Goal: Ask a question: Seek information or help from site administrators or community

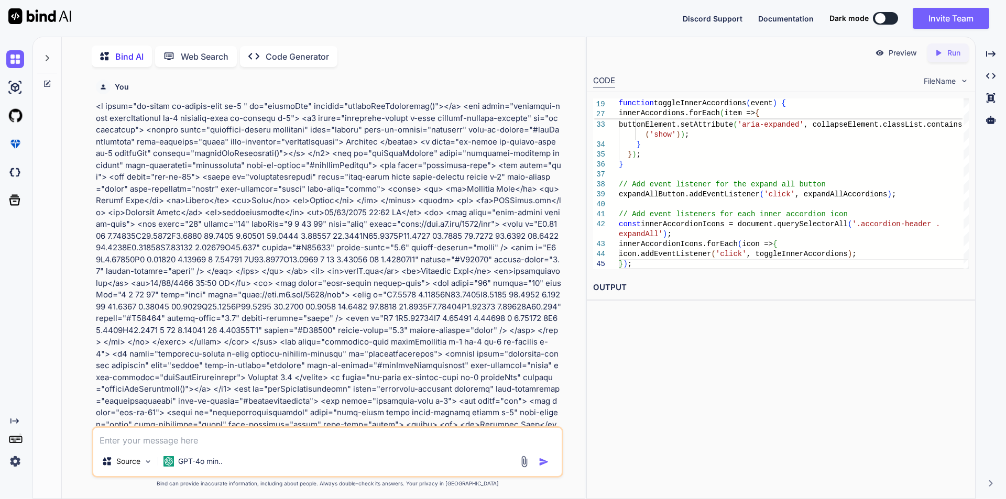
scroll to position [4748, 0]
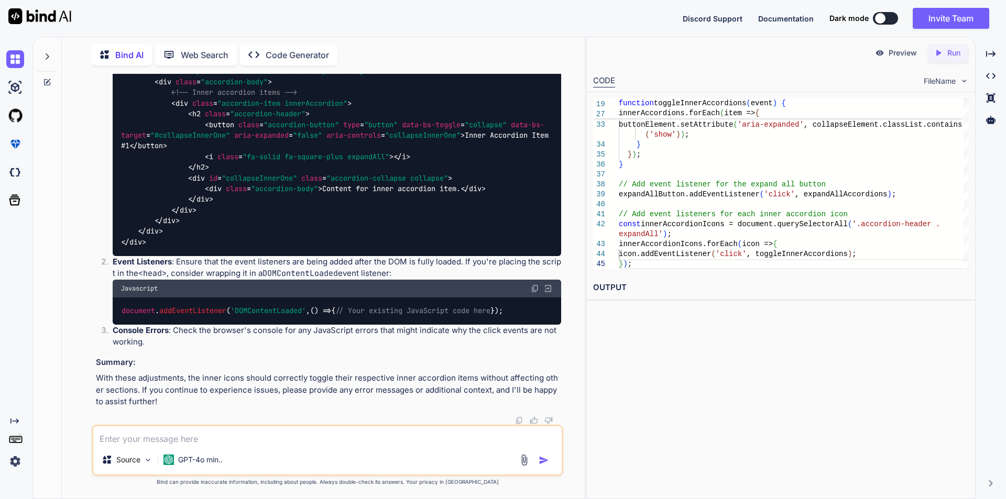
click at [692, 340] on div "Preview Created with Pixso. Run CODE FileName 30 31 32 33 34 35 36 37 38 39 40 …" at bounding box center [780, 268] width 389 height 463
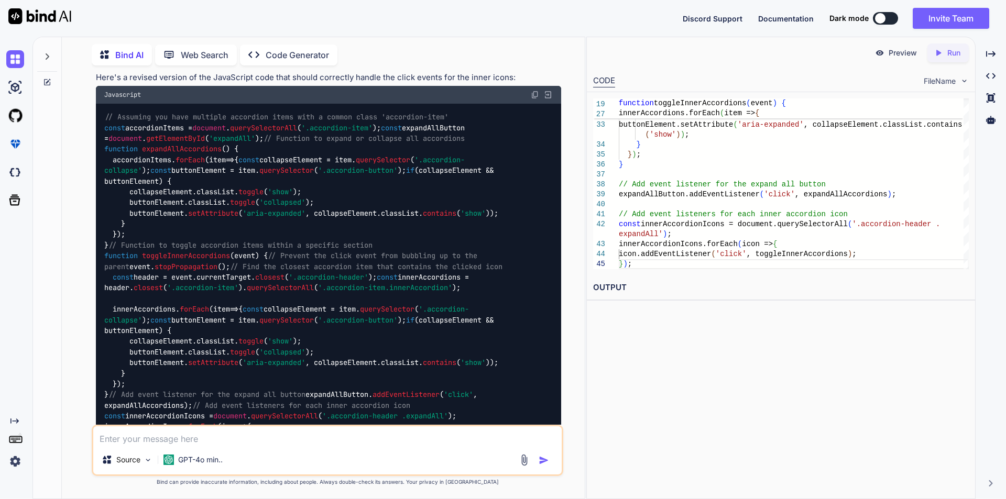
scroll to position [3543, 0]
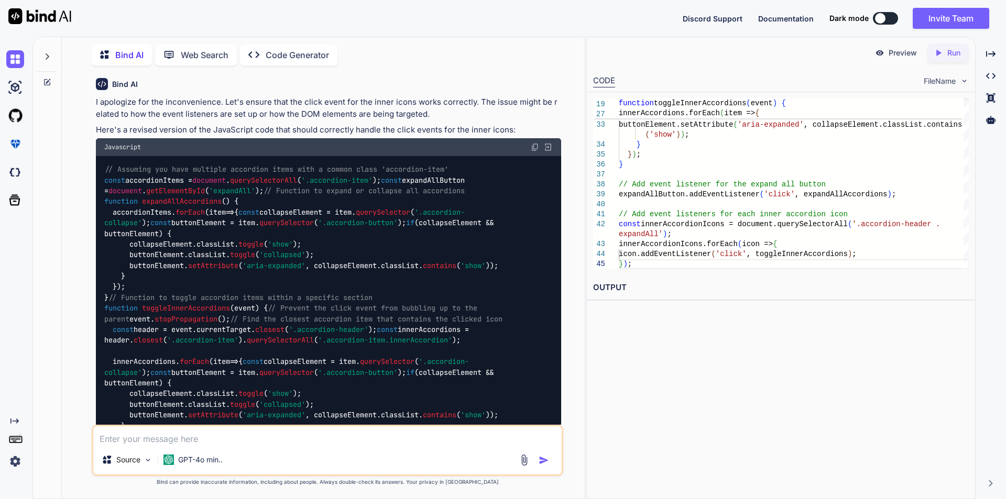
click at [276, 436] on textarea at bounding box center [327, 435] width 468 height 19
paste textarea "// Assuming you have multiple accordion items with a common class 'accordion-it…"
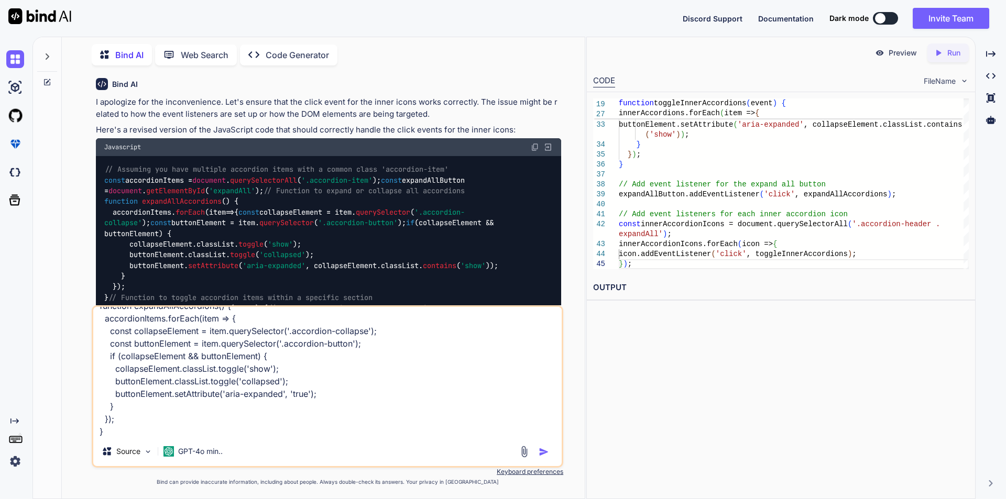
scroll to position [114, 0]
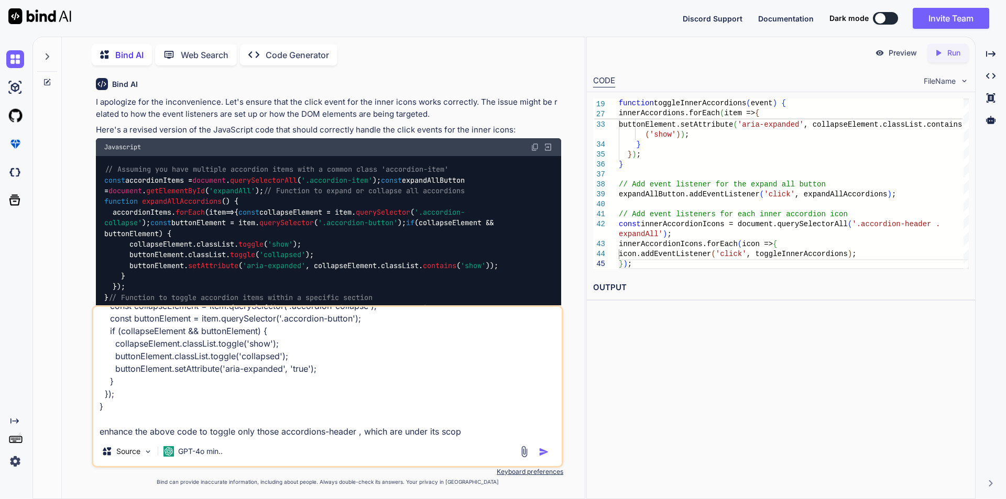
type textarea "// Assuming you have multiple accordion items with a common class 'accordion-it…"
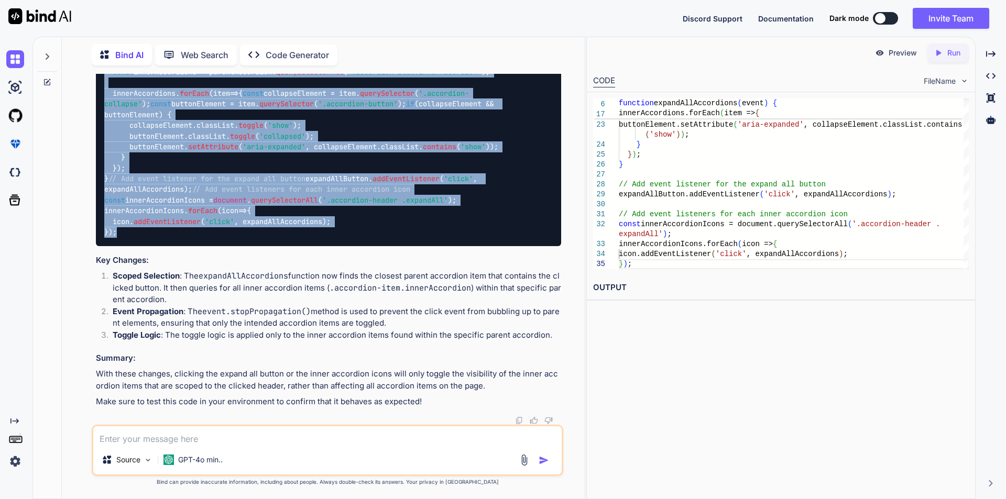
scroll to position [5104, 0]
drag, startPoint x: 137, startPoint y: 238, endPoint x: 99, endPoint y: 282, distance: 58.0
click at [99, 246] on div "// Assuming you have multiple accordion items with a common class 'accordion-it…" at bounding box center [328, 109] width 465 height 273
copy code "// Assuming you have multiple accordion items with a common class 'accordion-it…"
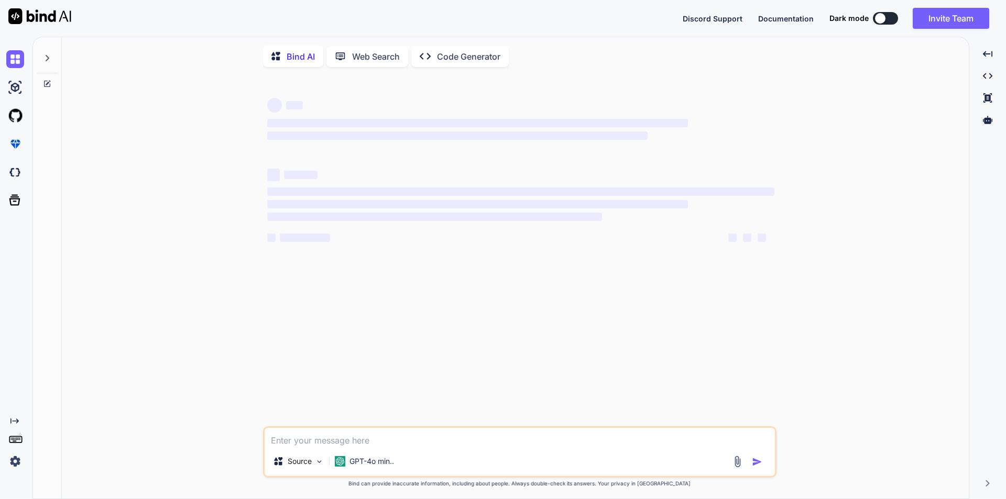
type textarea "x"
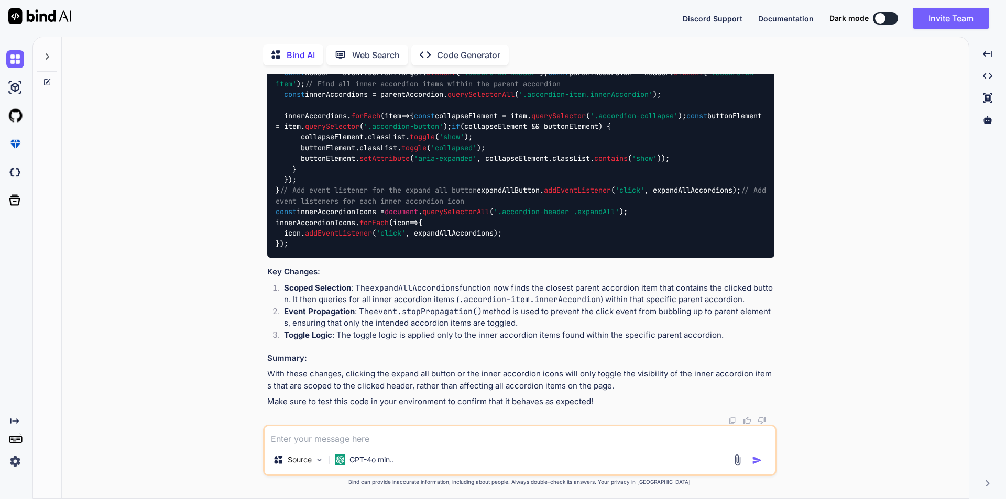
click at [363, 438] on textarea at bounding box center [520, 435] width 510 height 19
type textarea "l"
type textarea "x"
type textarea "lc"
type textarea "x"
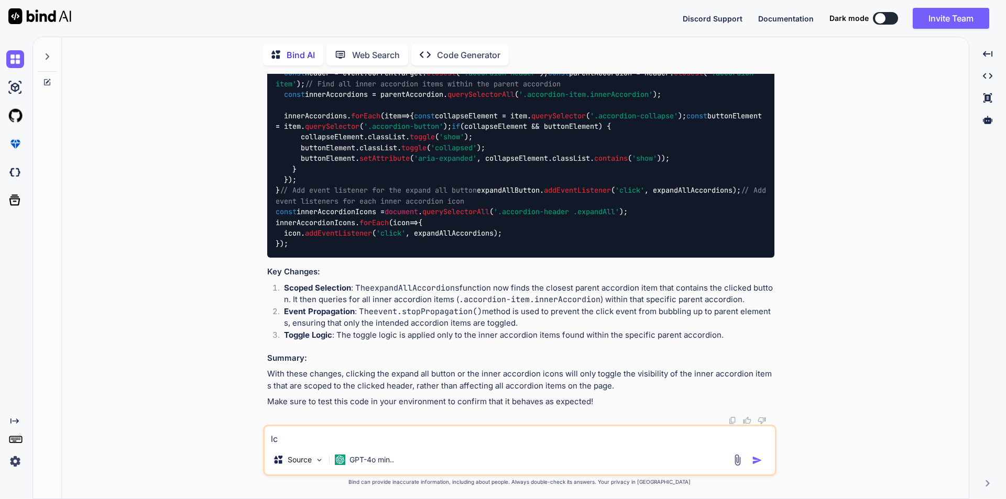
type textarea "lcs"
type textarea "x"
type textarea "lcse"
type textarea "x"
type textarea "lcs"
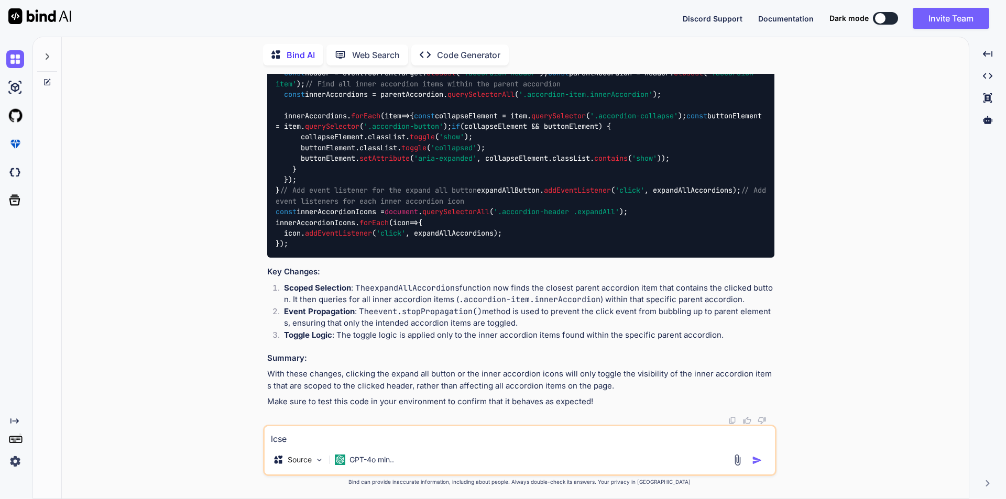
type textarea "x"
type textarea "lc"
type textarea "x"
type textarea "l"
type textarea "x"
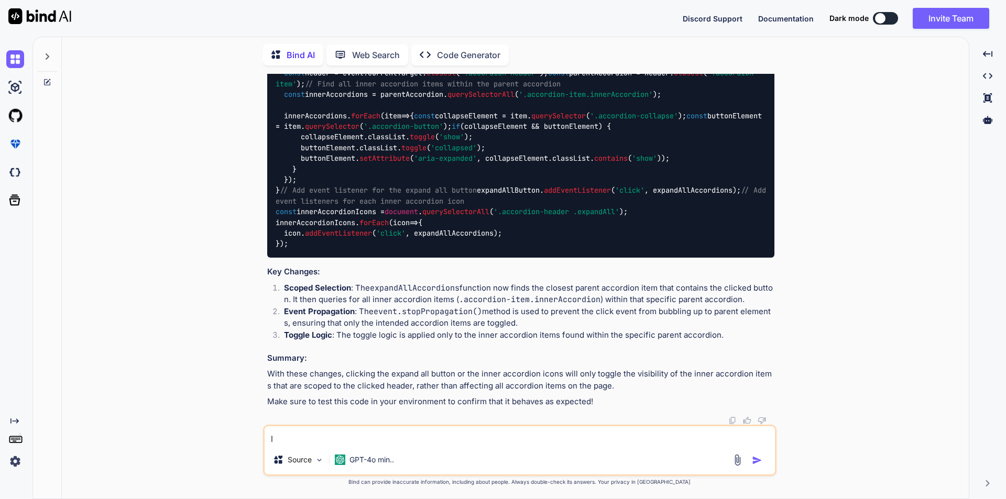
type textarea "x"
type textarea "c"
type textarea "x"
type textarea "cl"
type textarea "x"
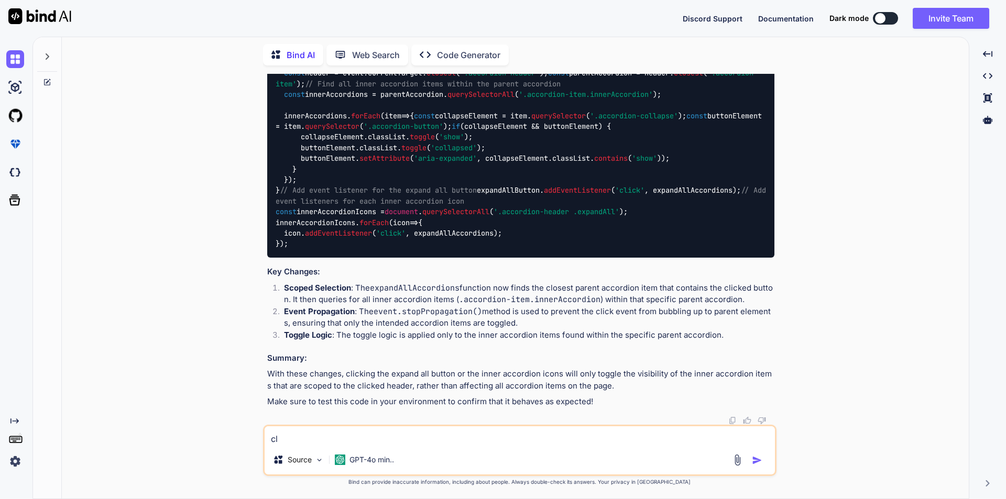
type textarea "cla"
type textarea "x"
type textarea "clae"
type textarea "x"
type textarea "cla"
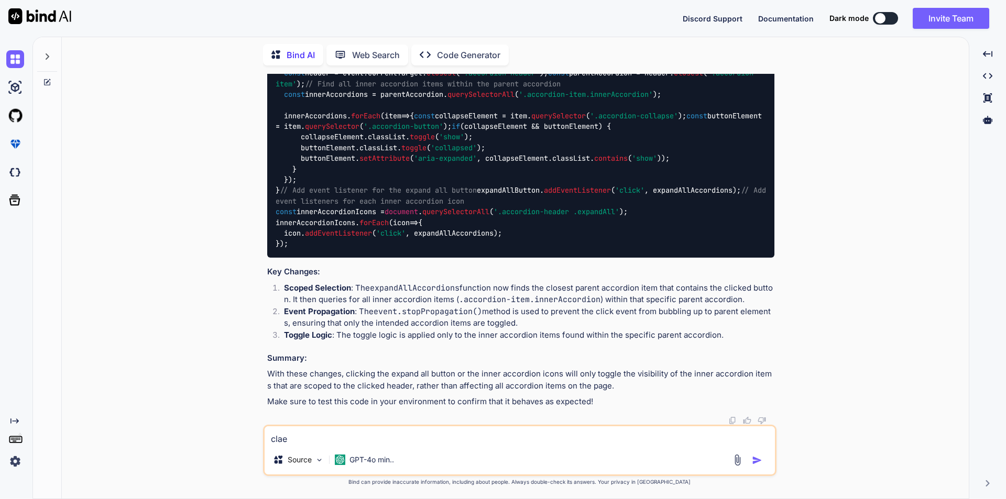
type textarea "x"
type textarea "cl"
type textarea "x"
type textarea "cle"
type textarea "x"
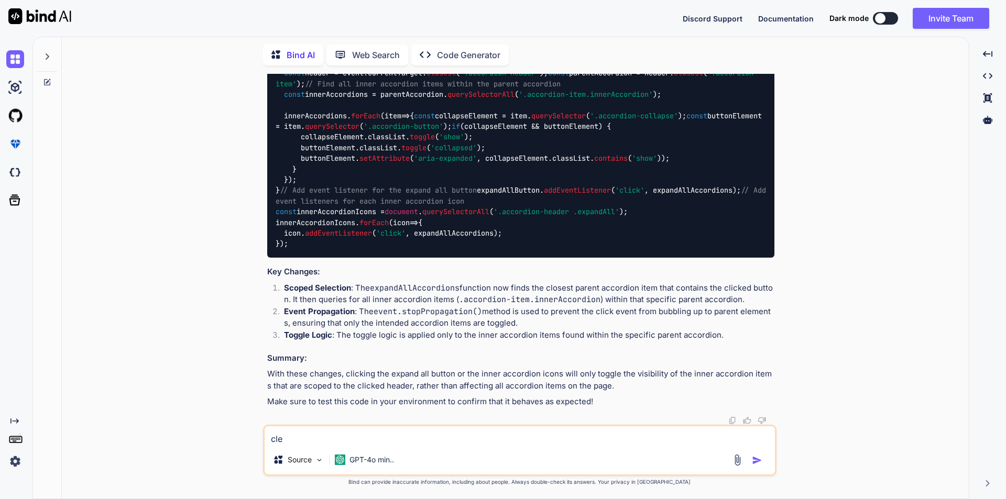
type textarea "clea"
type textarea "x"
type textarea "clear"
type textarea "x"
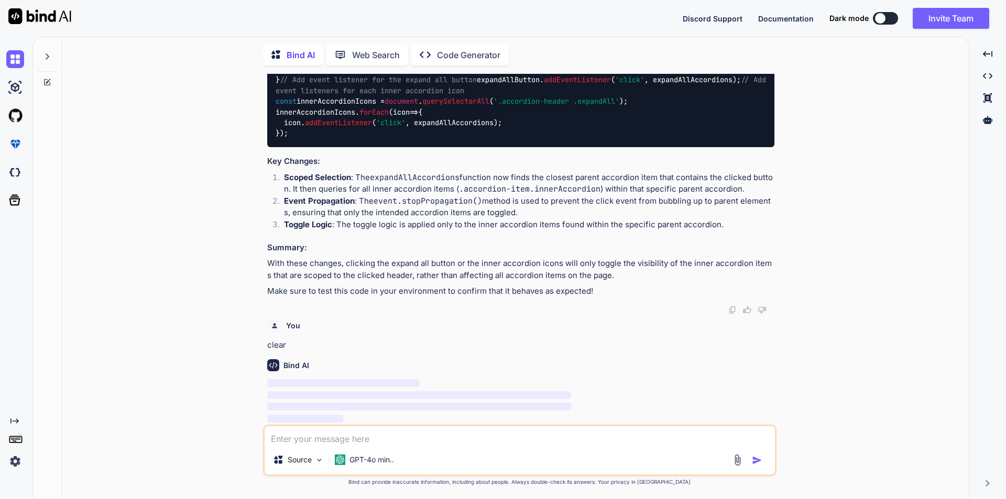
scroll to position [3657, 0]
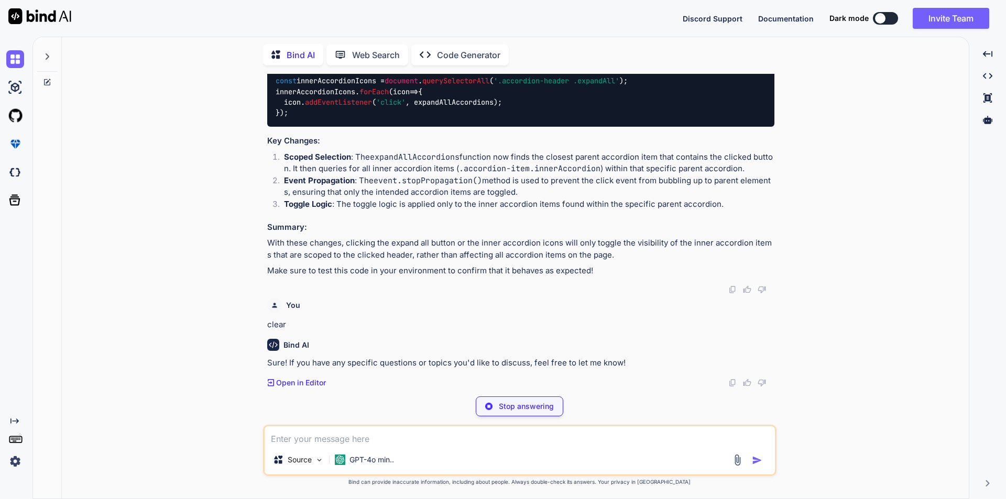
type textarea "x"
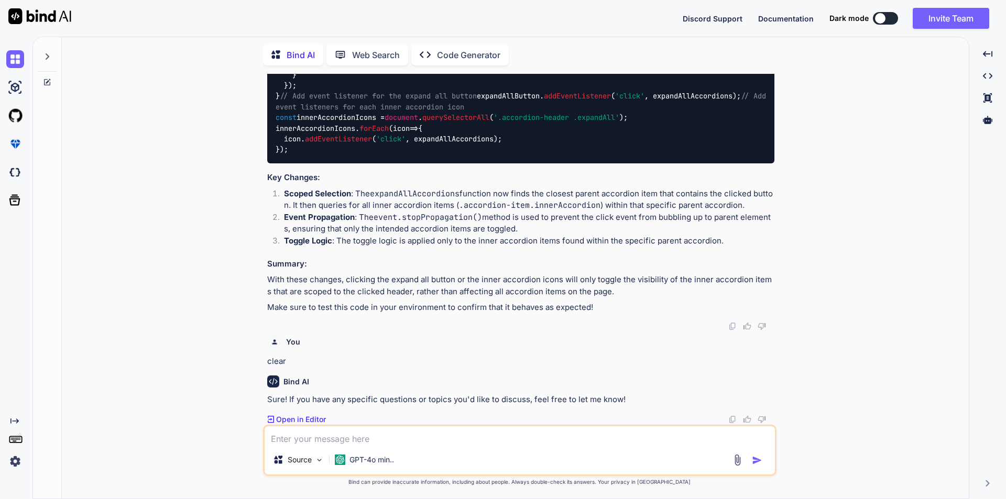
scroll to position [3640, 0]
click at [457, 441] on textarea at bounding box center [520, 435] width 510 height 19
type textarea "h"
type textarea "x"
type textarea "ho"
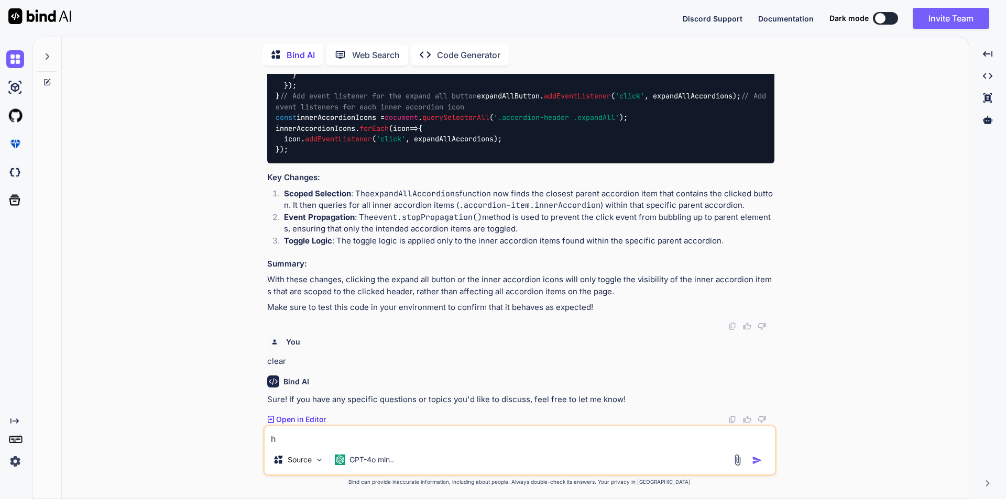
type textarea "x"
type textarea "how"
type textarea "x"
type textarea "how"
type textarea "x"
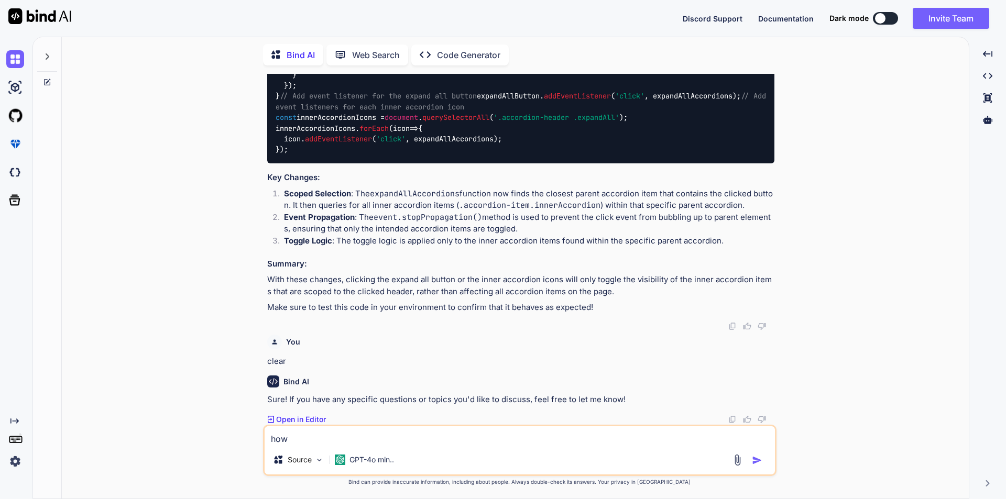
type textarea "how t"
type textarea "x"
type textarea "how to"
type textarea "x"
type textarea "how to"
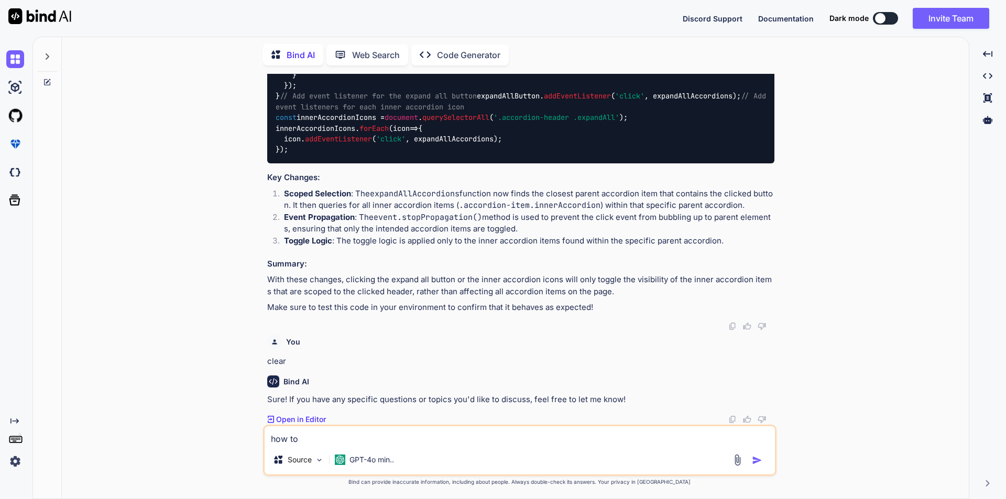
type textarea "x"
type textarea "how to c"
type textarea "x"
type textarea "how to ch"
type textarea "x"
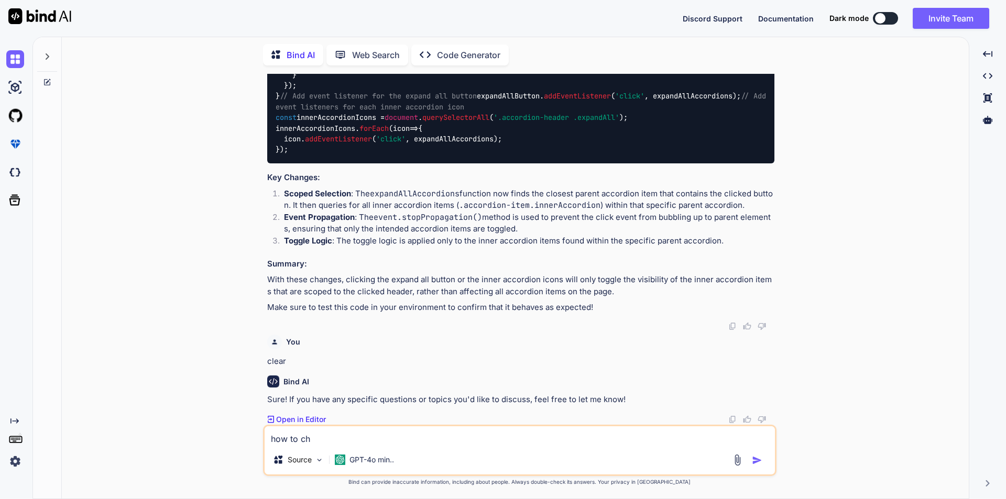
type textarea "how to che"
type textarea "x"
type textarea "how to chek"
type textarea "x"
type textarea "how to chekc"
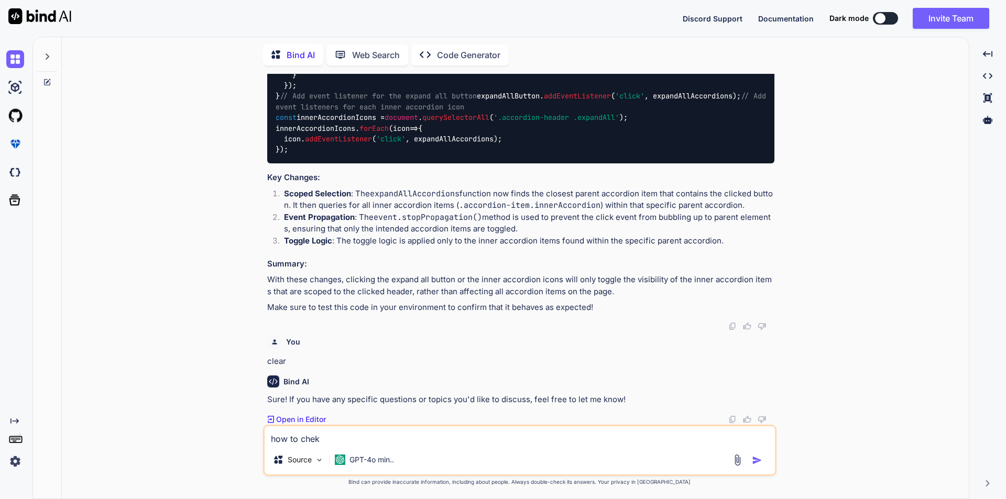
type textarea "x"
type textarea "how to chekc"
type textarea "x"
type textarea "how to chekc"
type textarea "x"
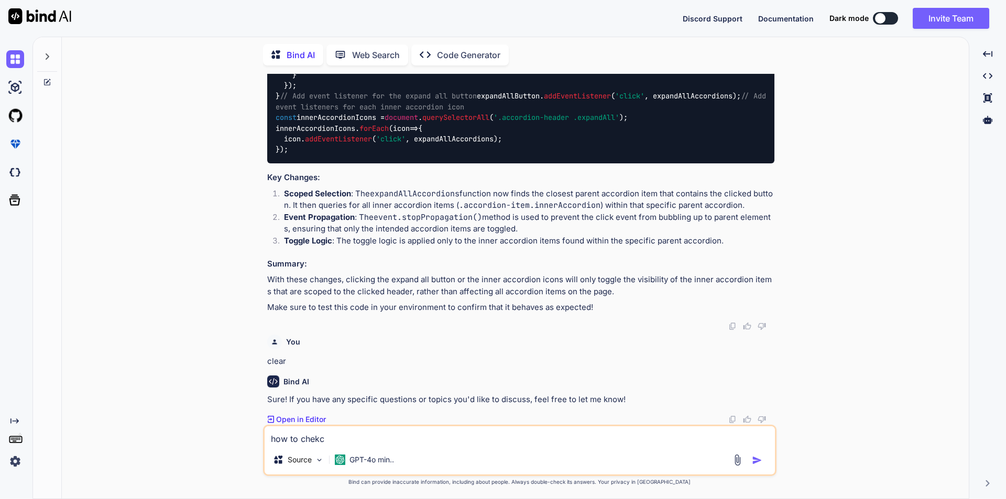
type textarea "how to chek"
type textarea "x"
type textarea "how to che"
type textarea "x"
type textarea "how to chec"
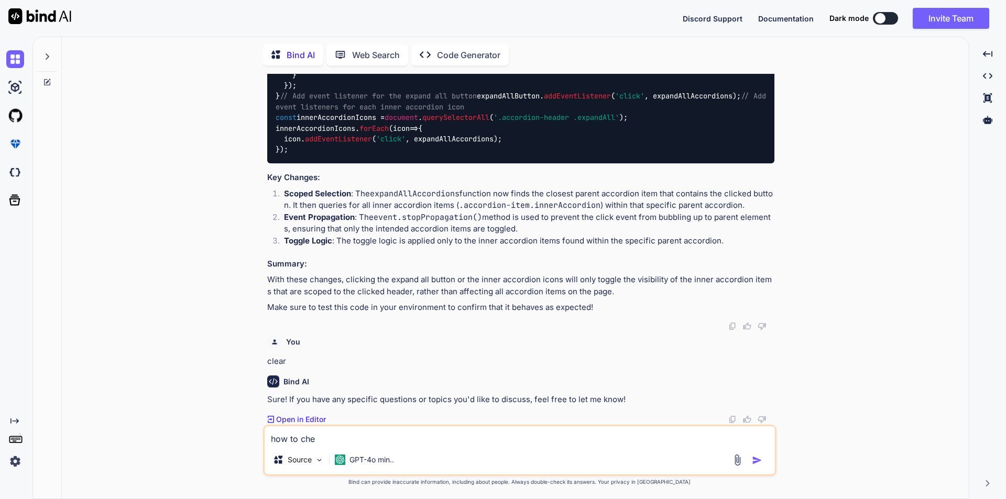
type textarea "x"
type textarea "how to checj"
type textarea "x"
type textarea "how to chec"
type textarea "x"
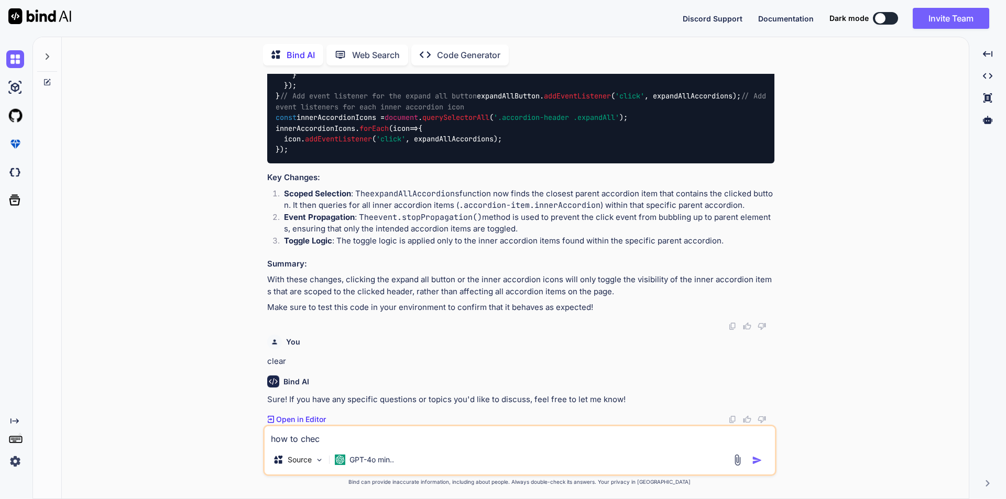
type textarea "how to check"
type textarea "x"
type textarea "how to check"
type textarea "x"
type textarea "how to check t"
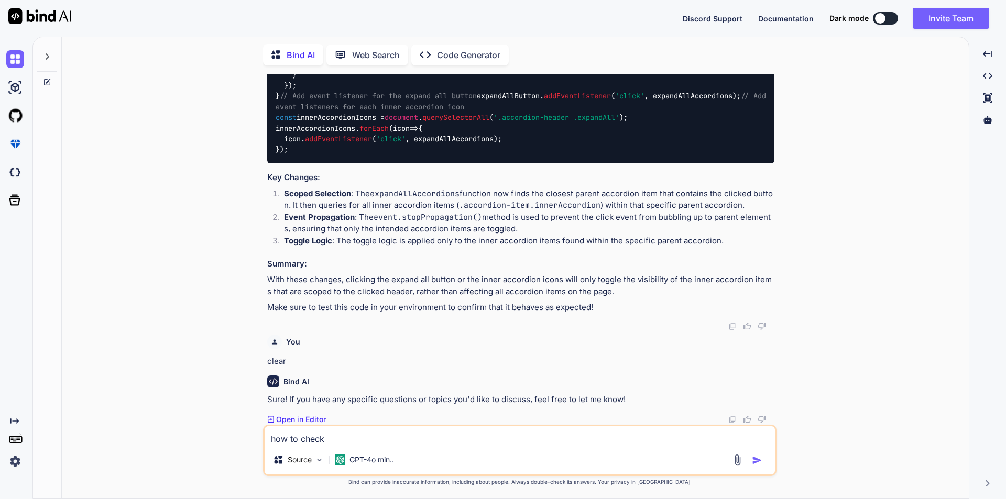
type textarea "x"
type textarea "how to check th"
type textarea "x"
type textarea "how to check the"
type textarea "x"
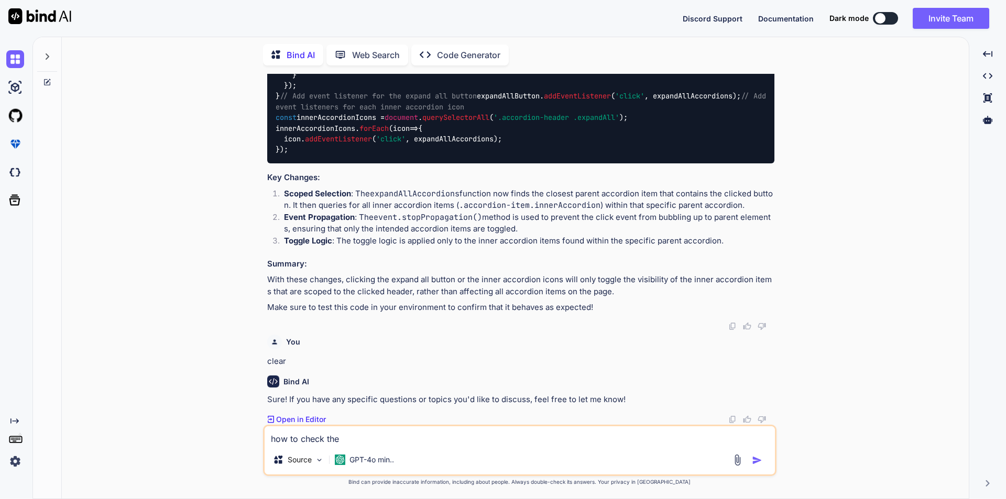
type textarea "how to check the"
type textarea "x"
type textarea "how to check the c"
type textarea "x"
type textarea "how to check the cl"
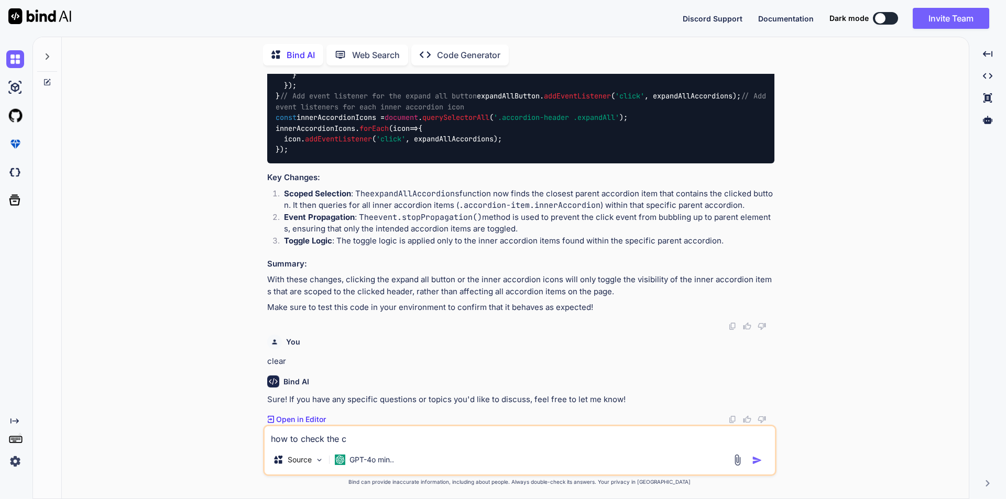
type textarea "x"
type textarea "how to check the cli"
type textarea "x"
type textarea "how to check the clic"
type textarea "x"
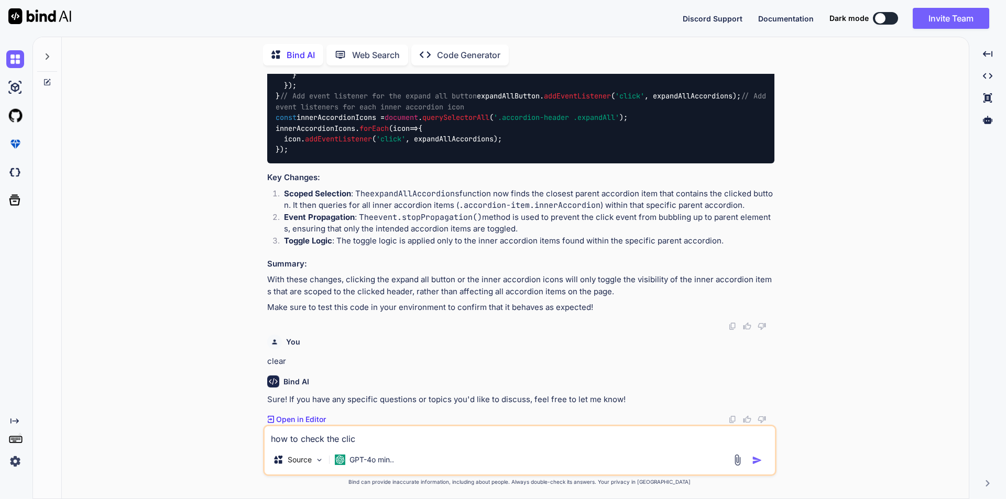
type textarea "how to check the click"
type textarea "x"
type textarea "how to check the clicke"
type textarea "x"
type textarea "how to check the clicked"
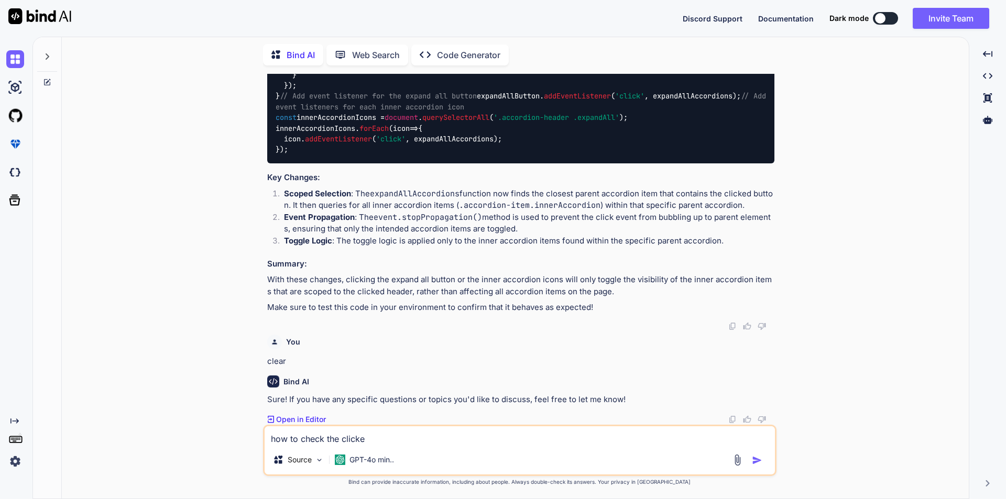
type textarea "x"
type textarea "how to check the clicked"
type textarea "x"
type textarea "how to check the clicked i"
type textarea "x"
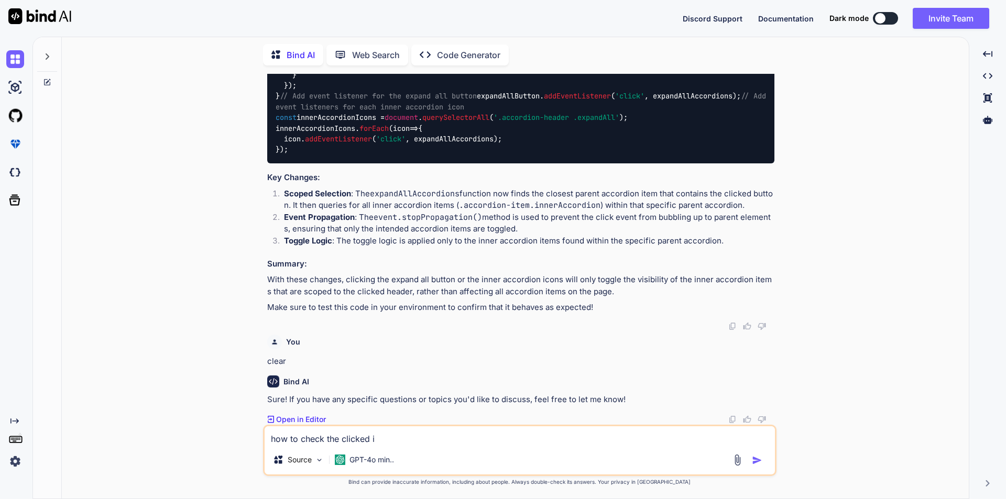
type textarea "how to check the clicked ic"
type textarea "x"
type textarea "how to check the clicked ico"
type textarea "x"
type textarea "how to check the clicked icon"
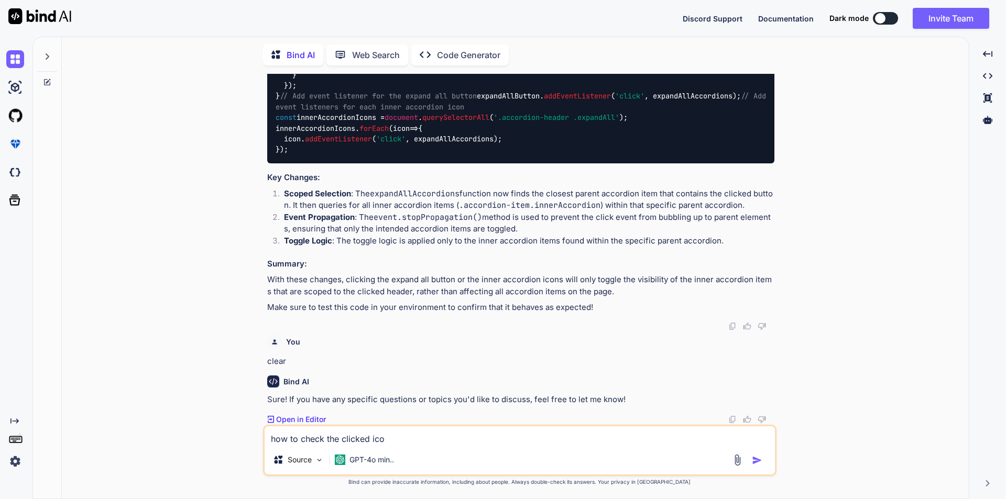
type textarea "x"
type textarea "how to check the clicked icon"
type textarea "x"
type textarea "how to check the clicked icon p"
type textarea "x"
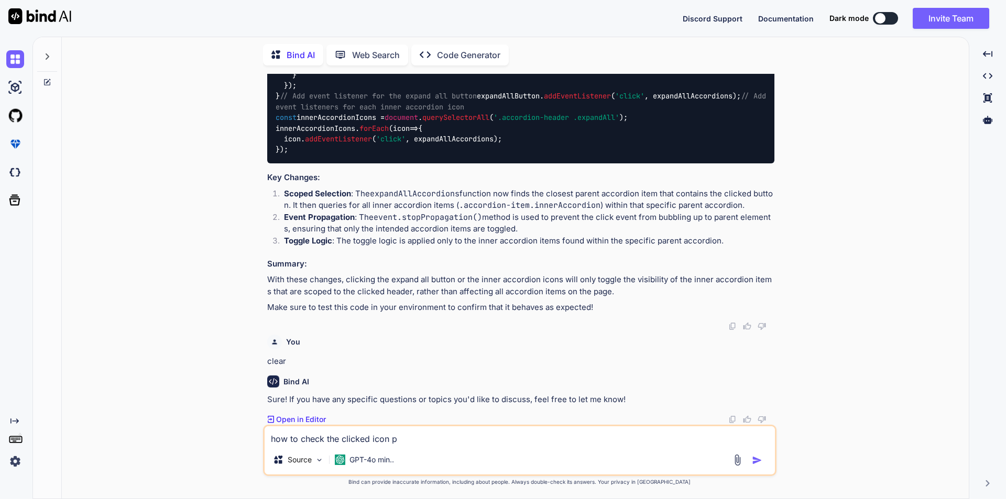
type textarea "how to check the clicked icon pa"
type textarea "x"
type textarea "how to check the clicked icon par"
type textarea "x"
type textarea "how to check the clicked icon pare"
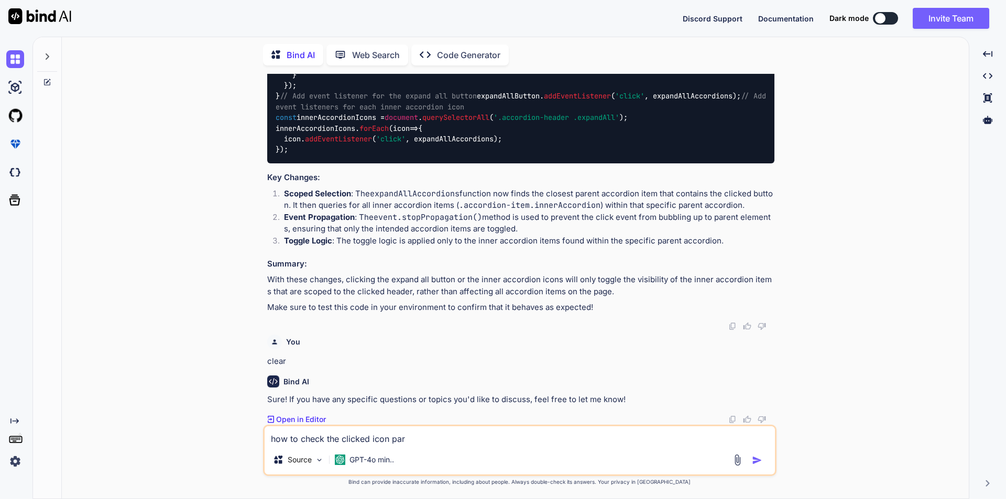
type textarea "x"
type textarea "how to check the clicked icon paren"
type textarea "x"
type textarea "how to check the clicked icon parent"
type textarea "x"
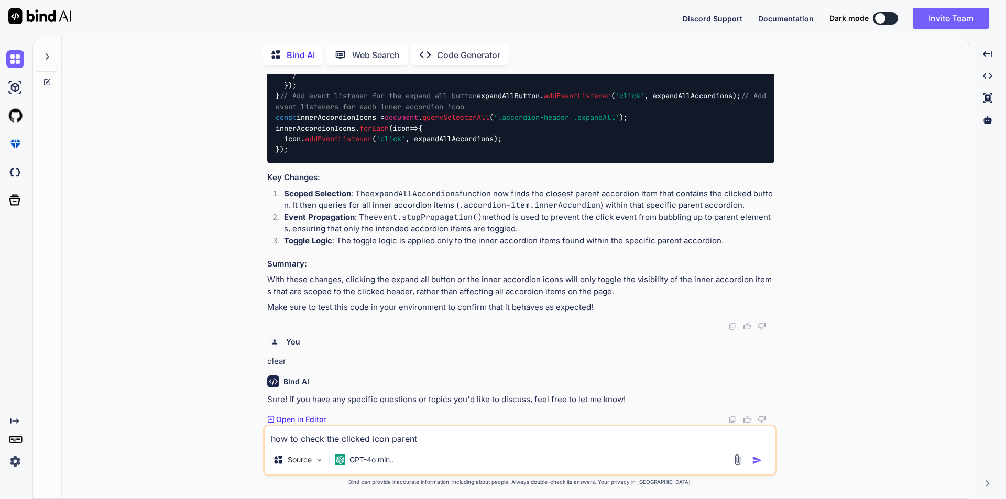
type textarea "how to check the clicked icon parent"
type textarea "x"
type textarea "how to check the clicked icon parent d"
type textarea "x"
type textarea "how to check the clicked icon parent di"
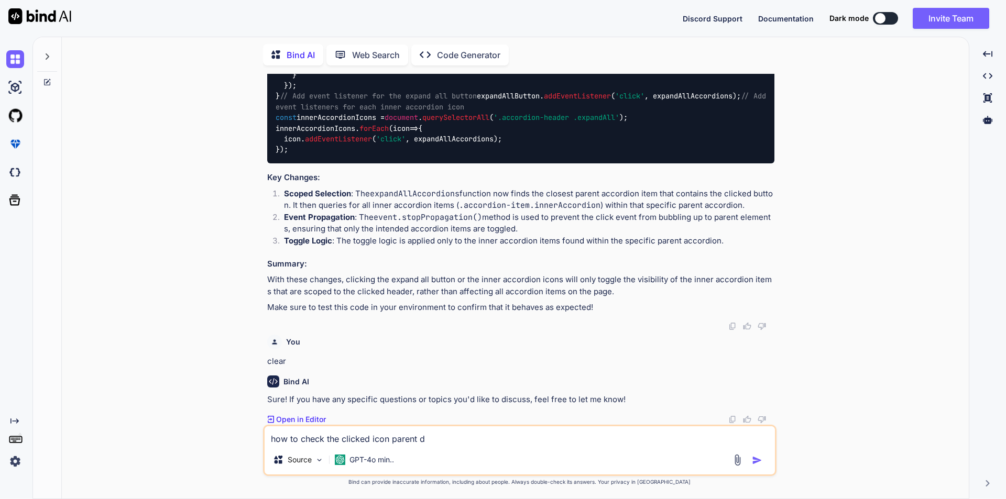
type textarea "x"
type textarea "how to check the clicked icon parent dic"
type textarea "x"
type textarea "how to check the clicked icon parent di"
type textarea "x"
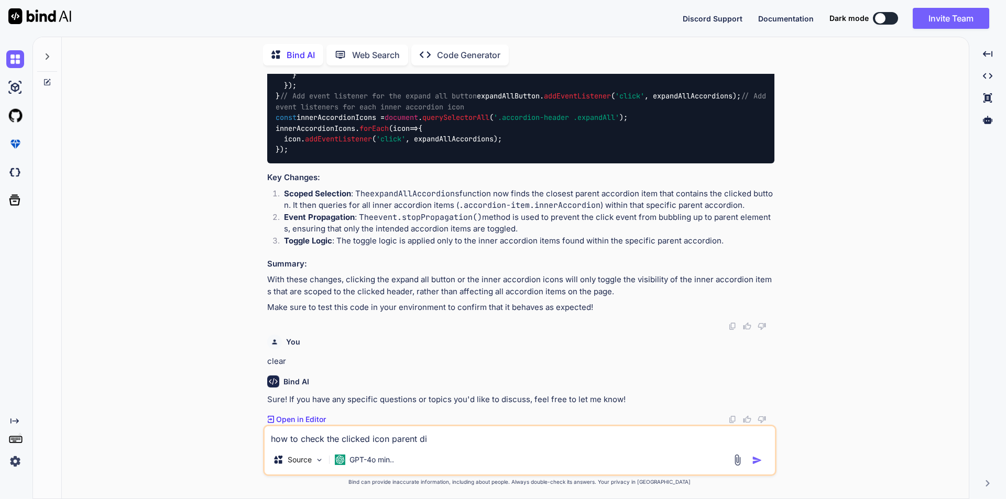
type textarea "how to check the clicked icon parent div"
type textarea "x"
type textarea "how to check the clicked icon parent div"
type textarea "x"
type textarea "how to check the clicked icon parent div"
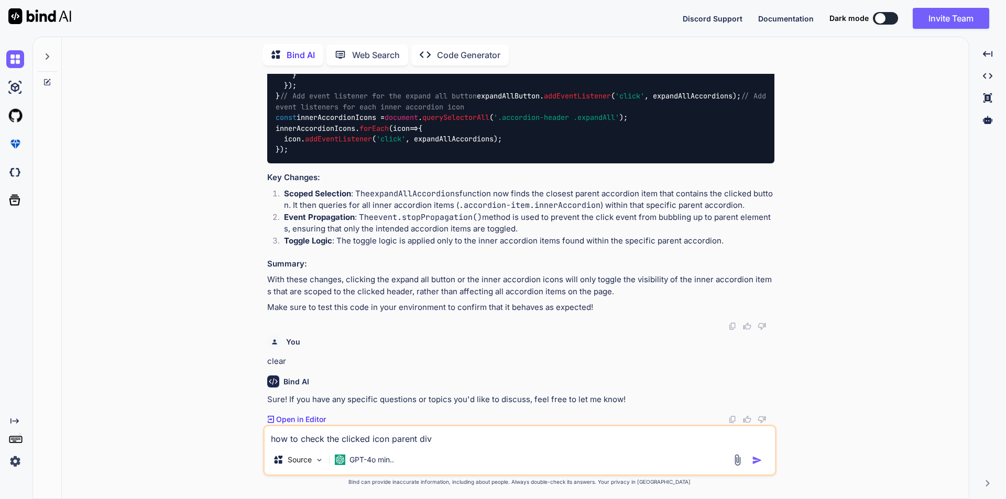
type textarea "x"
type textarea "how to check the clicked icon parent divs"
type textarea "x"
type textarea "how to check the clicked icon parent divs"
type textarea "x"
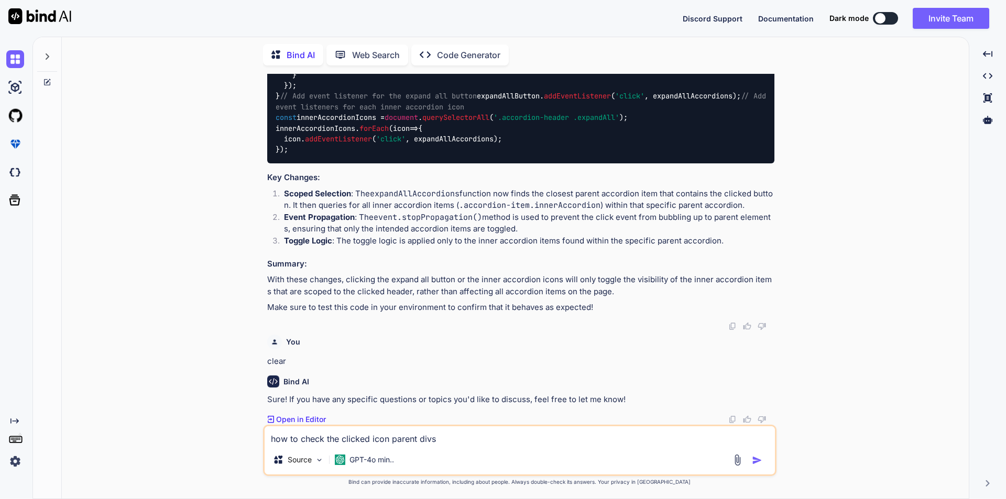
type textarea "how to check the clicked icon parent divs"
type textarea "x"
type textarea "how to check the clicked icon parent div"
type textarea "x"
type textarea "how to check the clicked icon parent div"
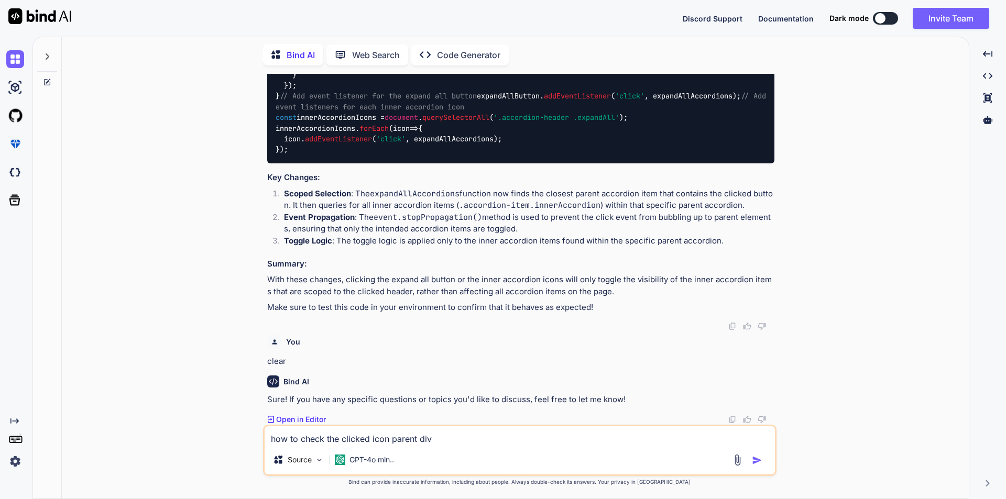
type textarea "x"
type textarea "how to check the clicked icon parent div s"
type textarea "x"
type textarea "how to check the clicked icon parent div sc"
type textarea "x"
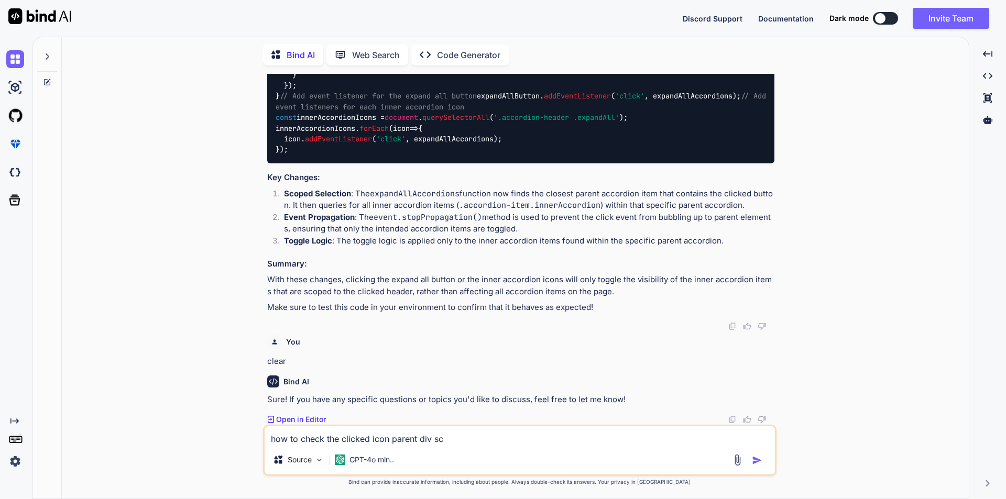
type textarea "how to check the clicked icon parent div sco"
type textarea "x"
type textarea "how to check the clicked icon parent div scop"
type textarea "x"
type textarea "how to check the clicked icon parent div scope"
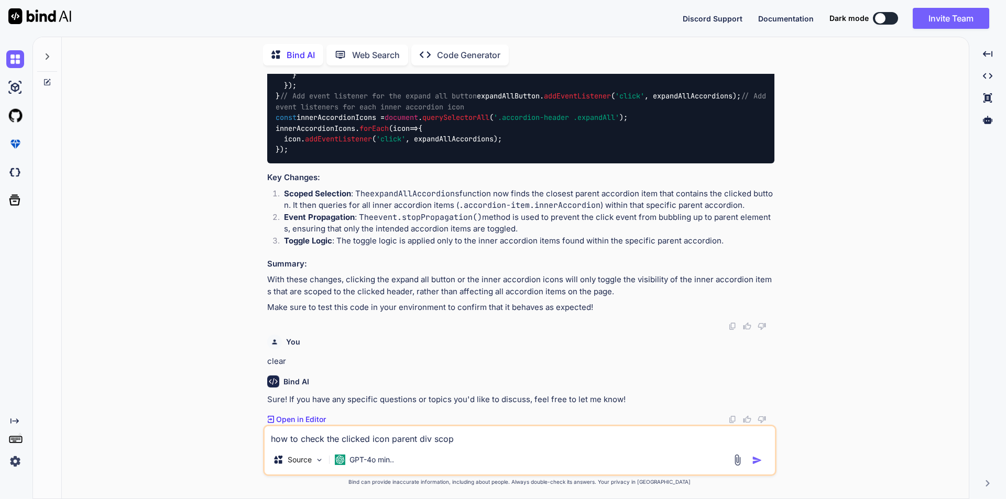
type textarea "x"
type textarea "how to check the clicked icon parent div scope?"
type textarea "x"
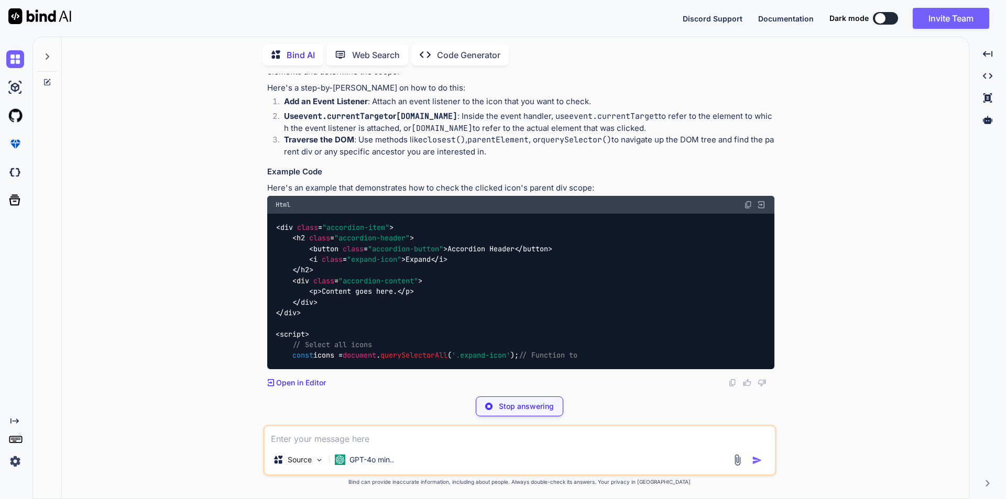
scroll to position [4106, 0]
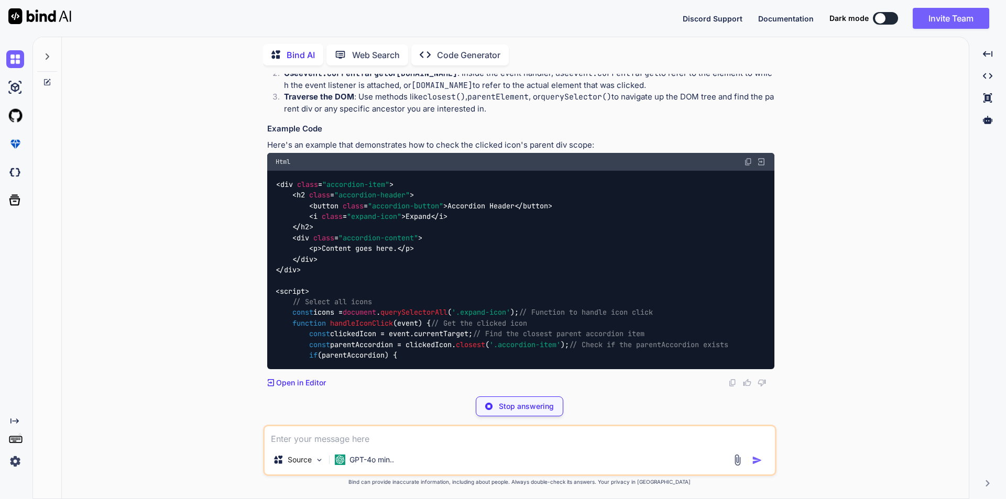
click at [314, 211] on span "button" at bounding box center [325, 205] width 25 height 9
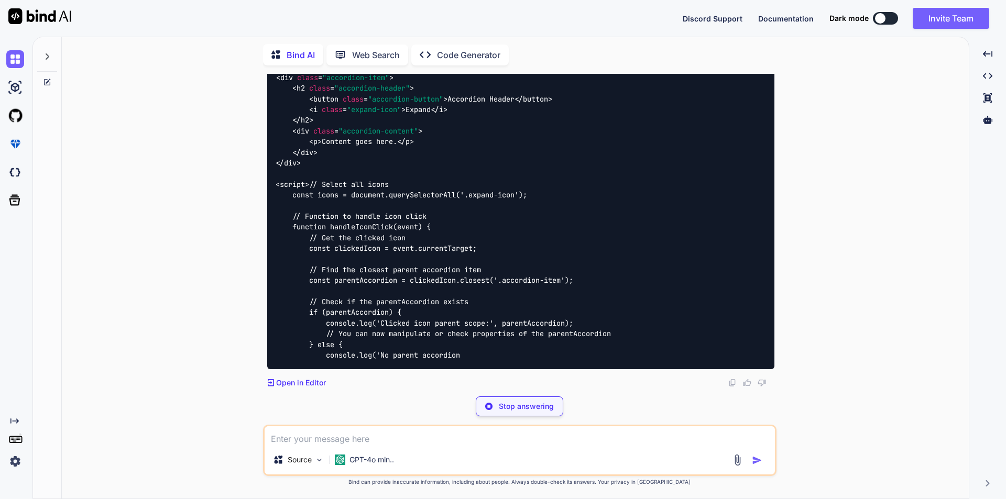
click at [442, 114] on span "i" at bounding box center [441, 109] width 4 height 9
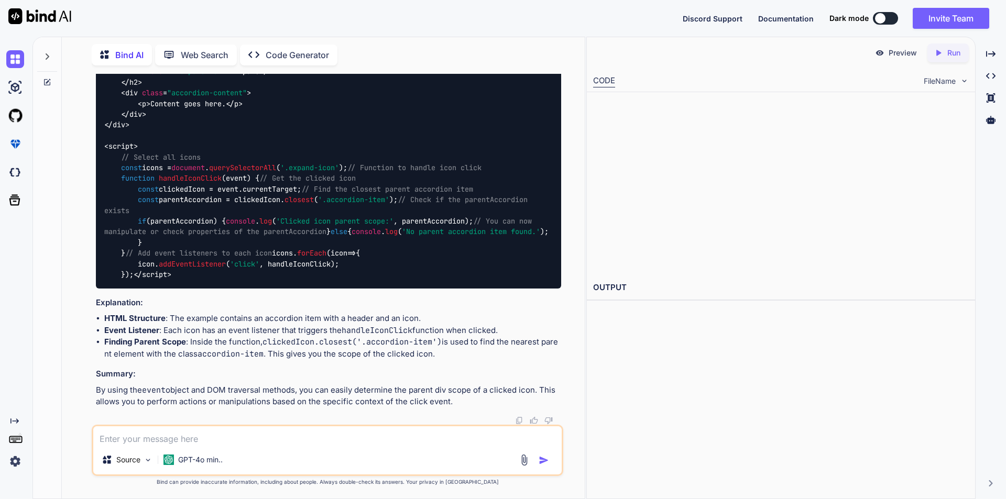
scroll to position [4205, 0]
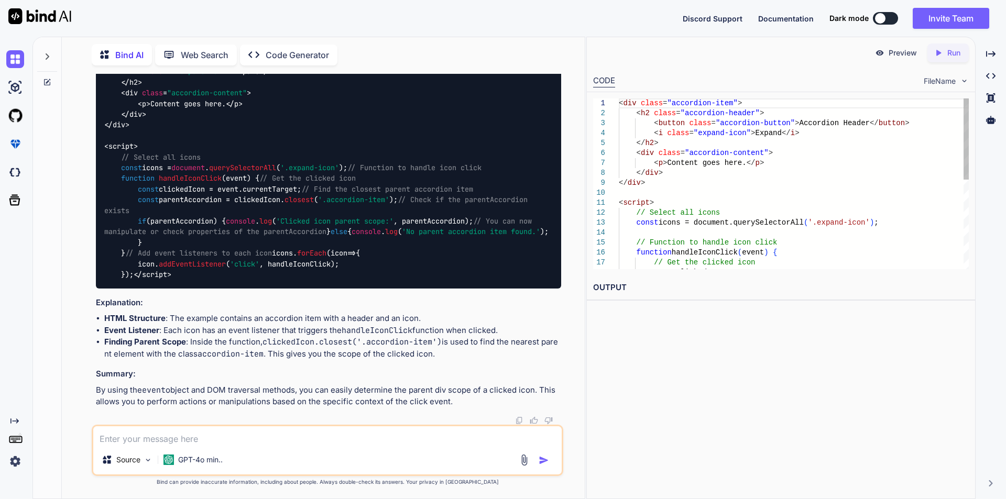
type textarea "x"
